Goal: Communication & Community: Ask a question

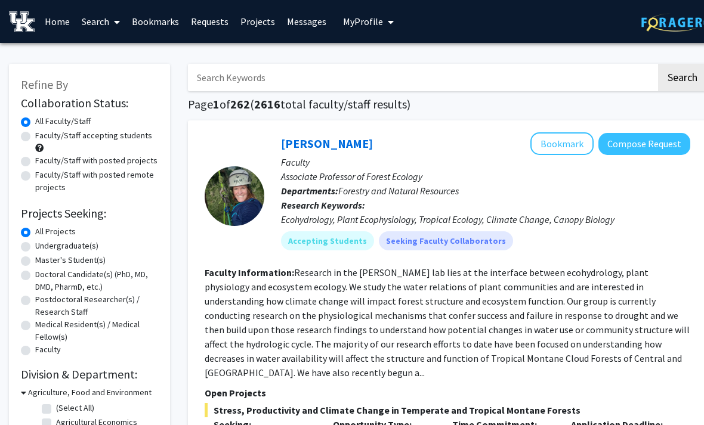
click at [219, 27] on link "Requests" at bounding box center [210, 22] width 50 height 42
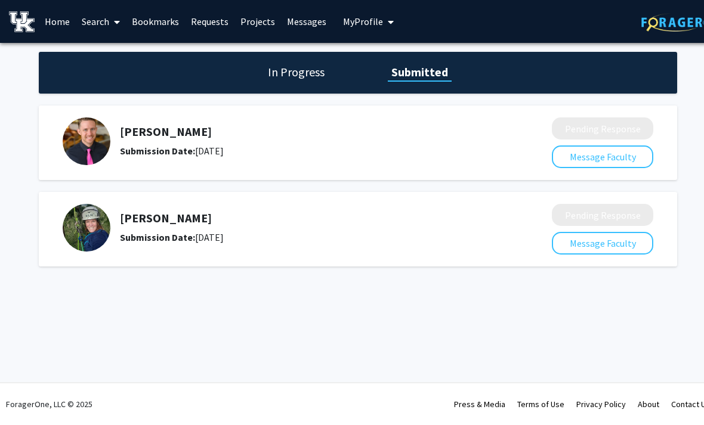
click at [632, 160] on button "Message Faculty" at bounding box center [602, 157] width 101 height 23
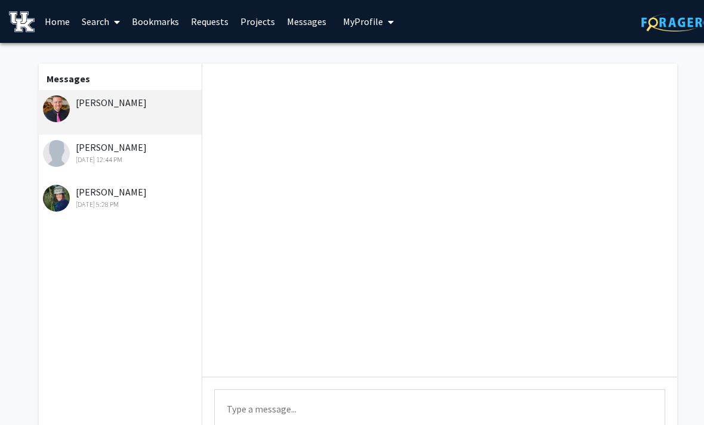
click at [557, 402] on textarea "Type a message" at bounding box center [439, 417] width 451 height 54
click at [67, 149] on img at bounding box center [56, 153] width 27 height 27
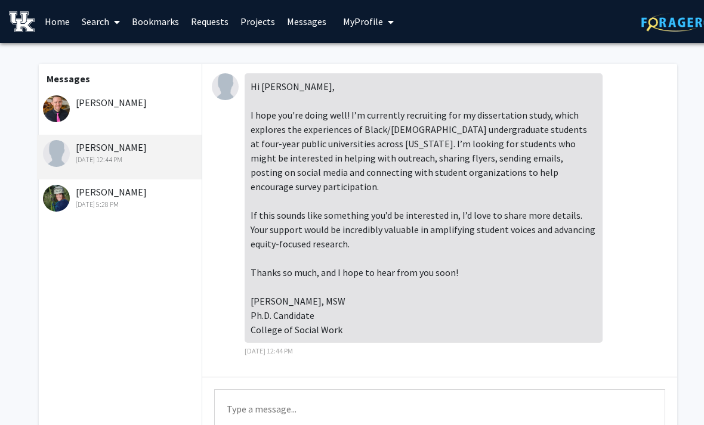
click at [68, 152] on img at bounding box center [56, 153] width 27 height 27
click at [57, 119] on img at bounding box center [56, 108] width 27 height 27
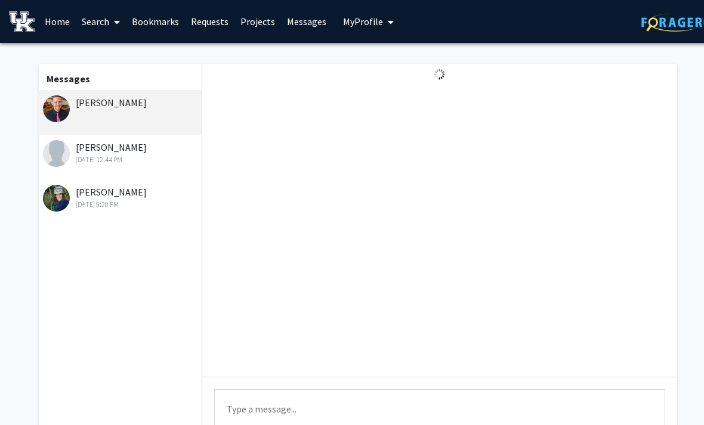
click at [546, 400] on textarea "Type a message" at bounding box center [439, 417] width 451 height 54
type textarea "Do you have"
click at [228, 29] on link "Requests" at bounding box center [210, 22] width 50 height 42
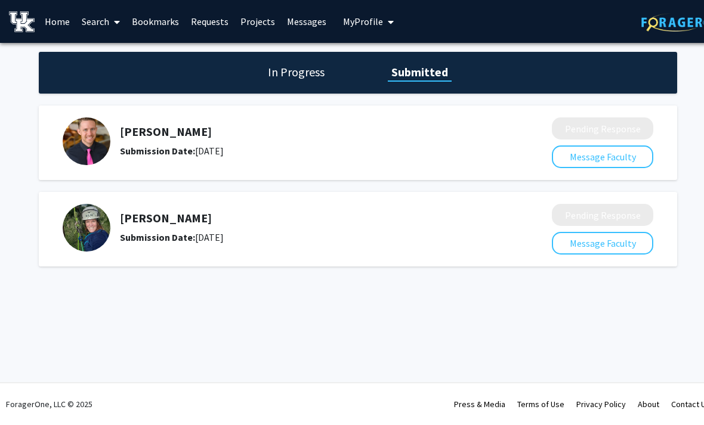
click at [199, 19] on link "Requests" at bounding box center [210, 22] width 50 height 42
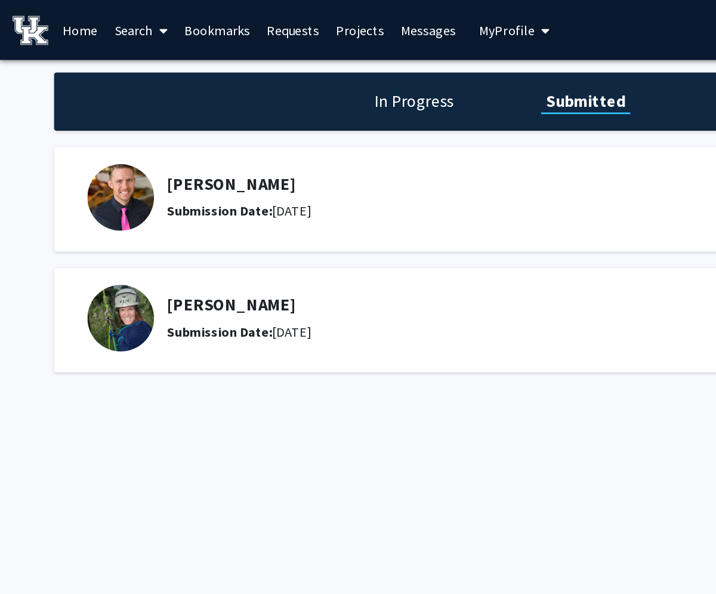
click at [203, 21] on link "Requests" at bounding box center [210, 22] width 50 height 42
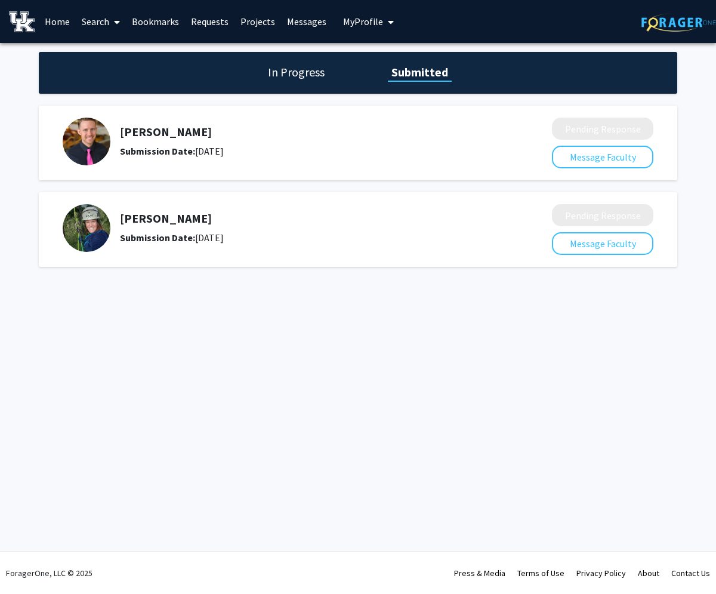
click at [45, 103] on div "[PERSON_NAME] Submission Date: [DATE] Pending Response Message Faculty [PERSON_…" at bounding box center [358, 186] width 638 height 173
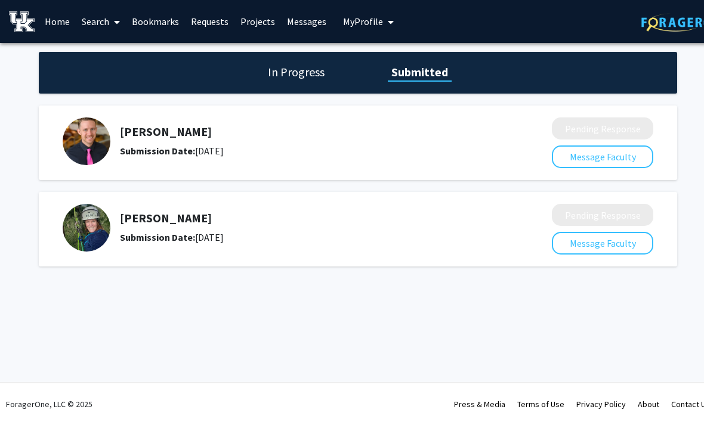
click at [15, 29] on img at bounding box center [22, 21] width 26 height 21
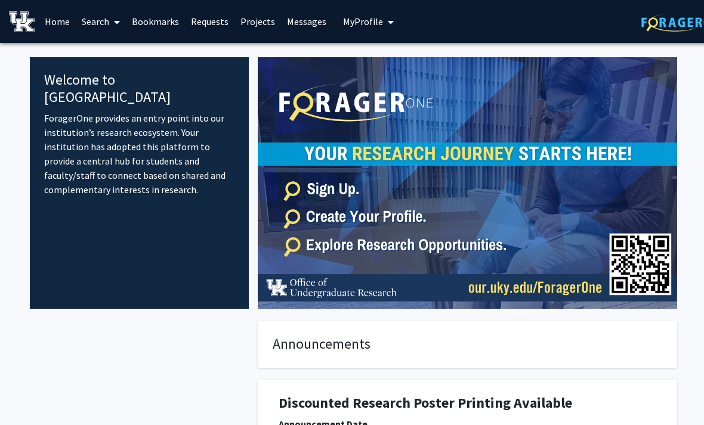
click at [91, 24] on link "Search" at bounding box center [101, 22] width 50 height 42
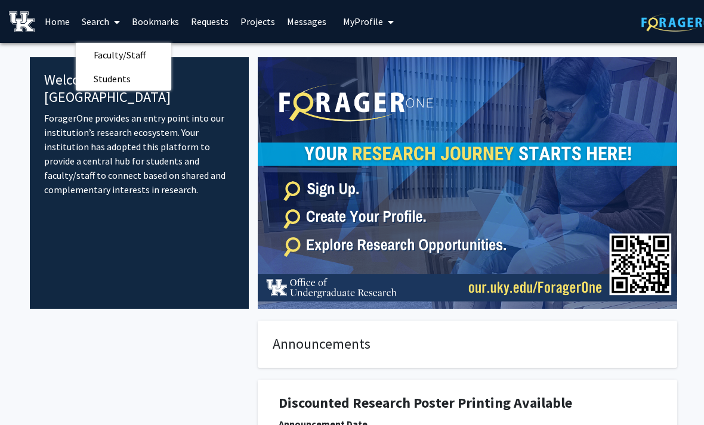
click at [100, 55] on span "Faculty/Staff" at bounding box center [120, 55] width 88 height 24
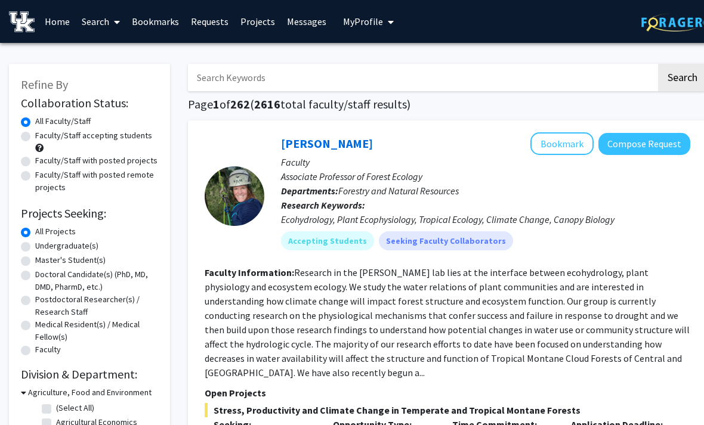
click at [35, 236] on label "All Projects" at bounding box center [55, 232] width 41 height 13
click at [35, 233] on input "All Projects" at bounding box center [39, 230] width 8 height 8
click at [35, 249] on label "Undergraduate(s)" at bounding box center [66, 246] width 63 height 13
click at [35, 248] on input "Undergraduate(s)" at bounding box center [39, 244] width 8 height 8
radio input "true"
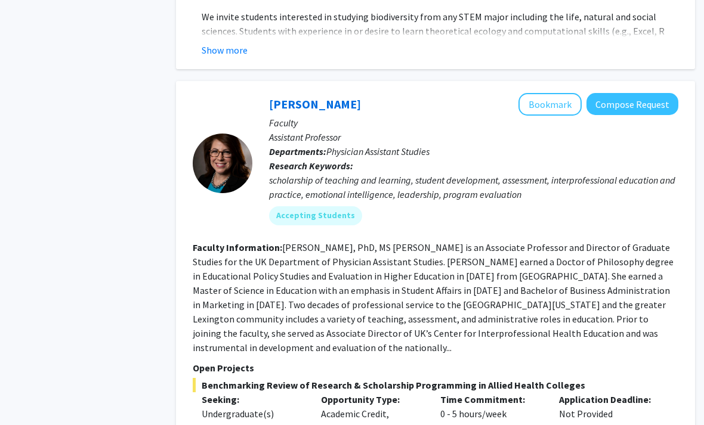
scroll to position [4688, 11]
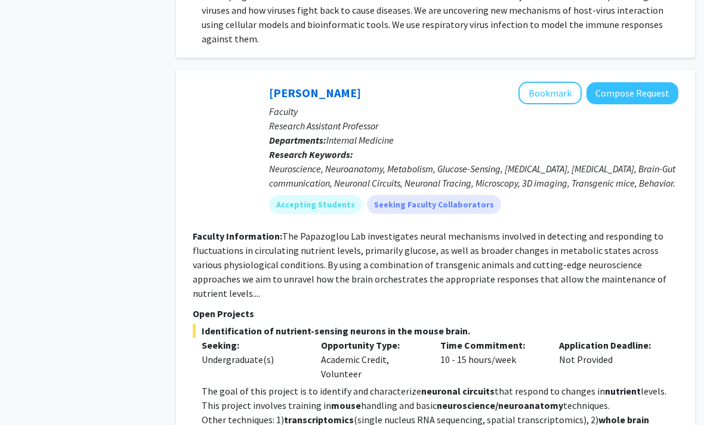
scroll to position [3087, 12]
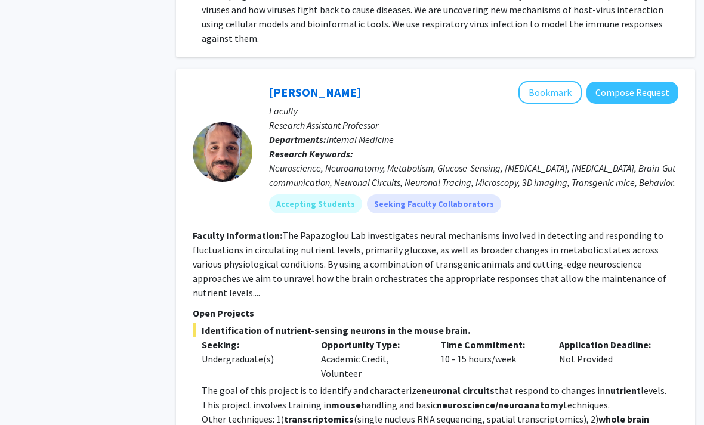
click at [659, 82] on button "Compose Request" at bounding box center [632, 93] width 92 height 22
